Goal: Task Accomplishment & Management: Manage account settings

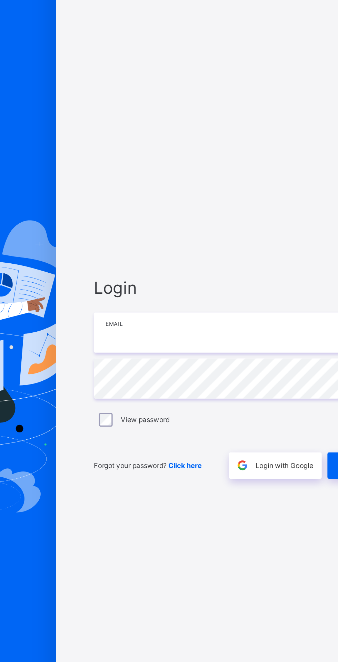
type input "**********"
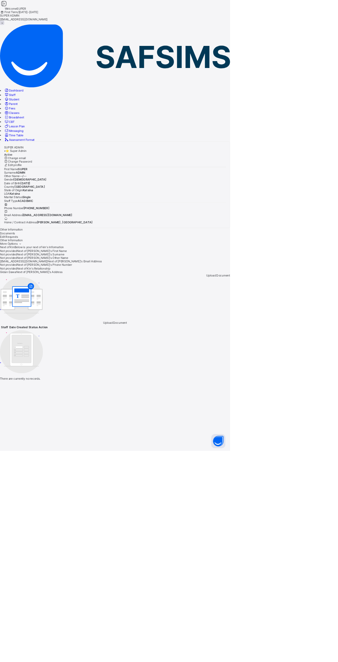
click at [34, 183] on link "Lesson Plan" at bounding box center [21, 185] width 31 height 5
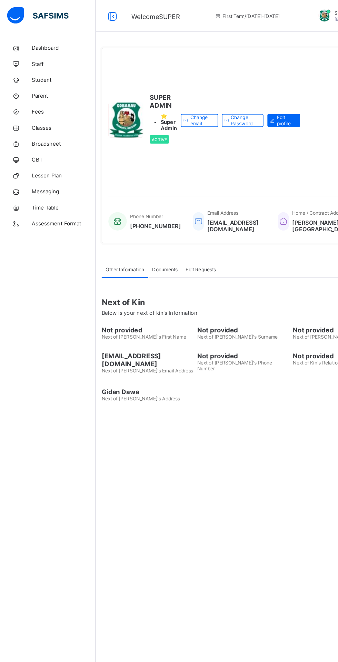
click at [35, 111] on span "Classes" at bounding box center [55, 111] width 55 height 6
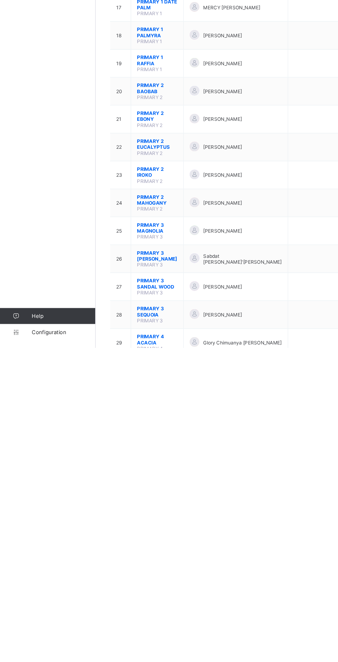
scroll to position [124, 0]
click at [146, 577] on span "PRIMARY 3 ROSE WOOD" at bounding box center [136, 582] width 35 height 10
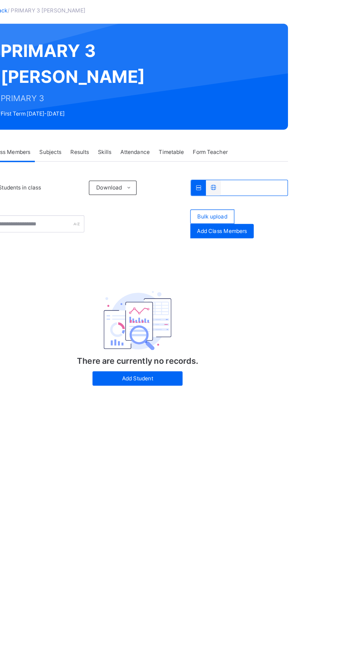
click at [279, 220] on span "Add Class Members" at bounding box center [275, 217] width 38 height 6
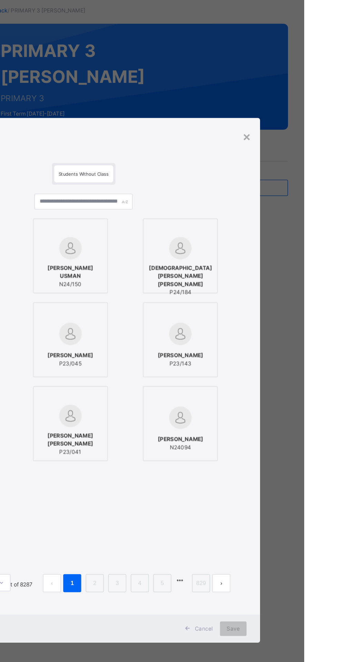
click at [298, 152] on div "×" at bounding box center [294, 144] width 7 height 15
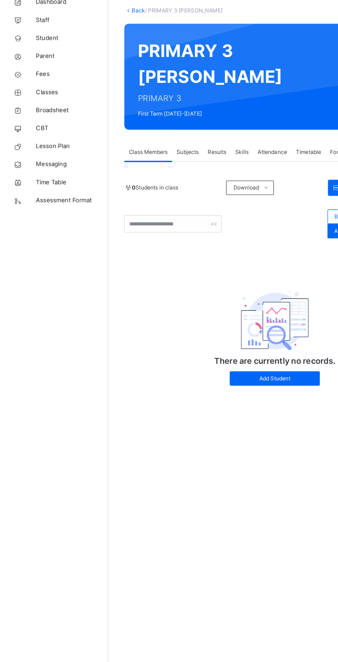
click at [33, 69] on span "Student" at bounding box center [55, 69] width 55 height 7
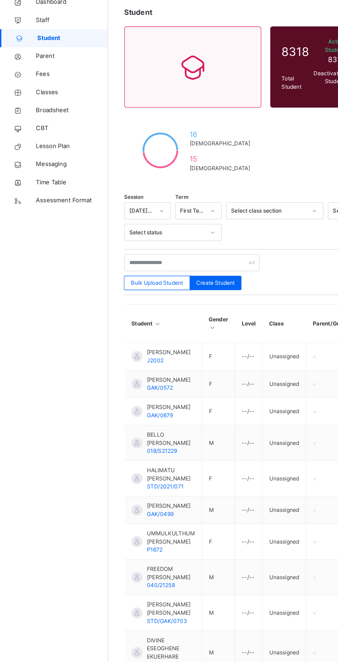
click at [111, 257] on span "Bulk Upload Student" at bounding box center [121, 257] width 40 height 6
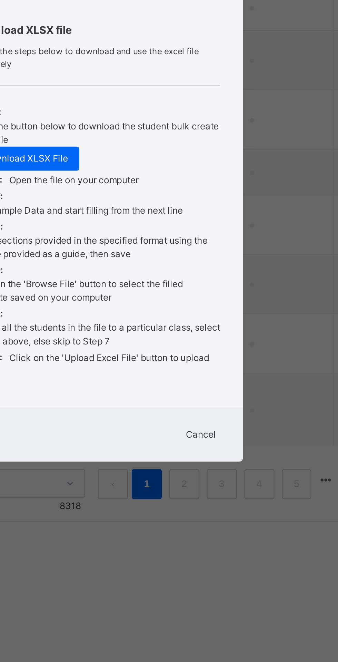
click at [156, 428] on span "Download XLSX File" at bounding box center [136, 424] width 39 height 6
